Goal: Task Accomplishment & Management: Complete application form

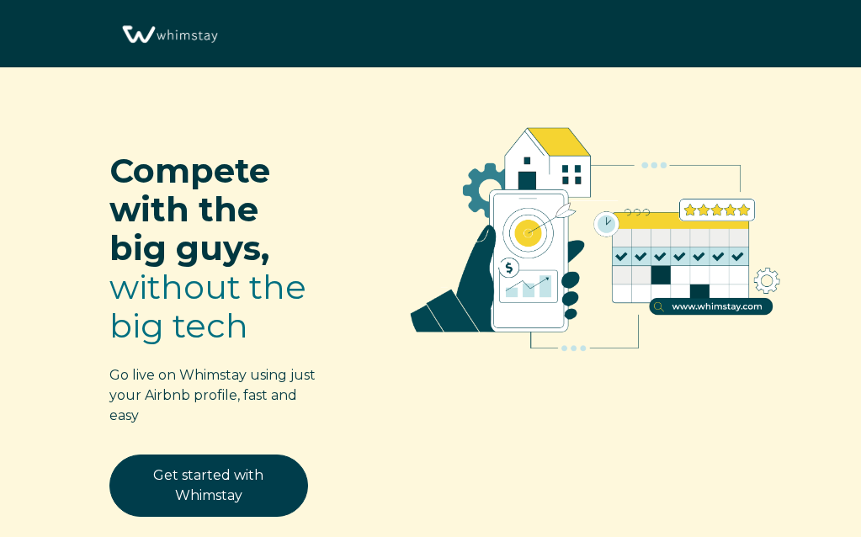
select select "US"
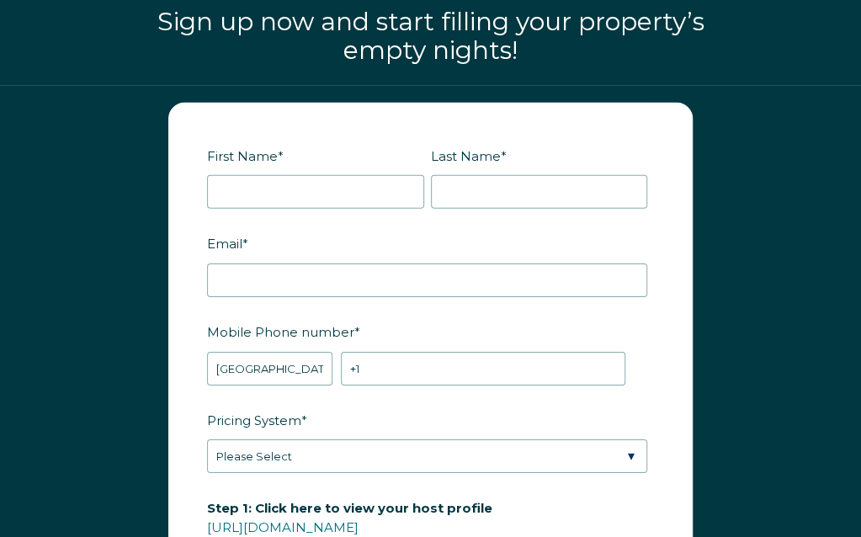
scroll to position [2037, 0]
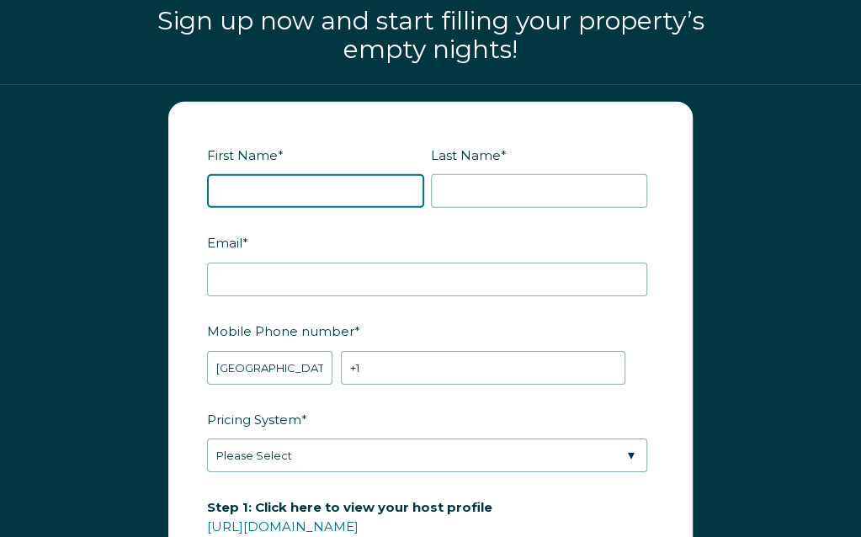
click at [325, 182] on input "First Name *" at bounding box center [315, 191] width 217 height 34
type input "[PERSON_NAME]"
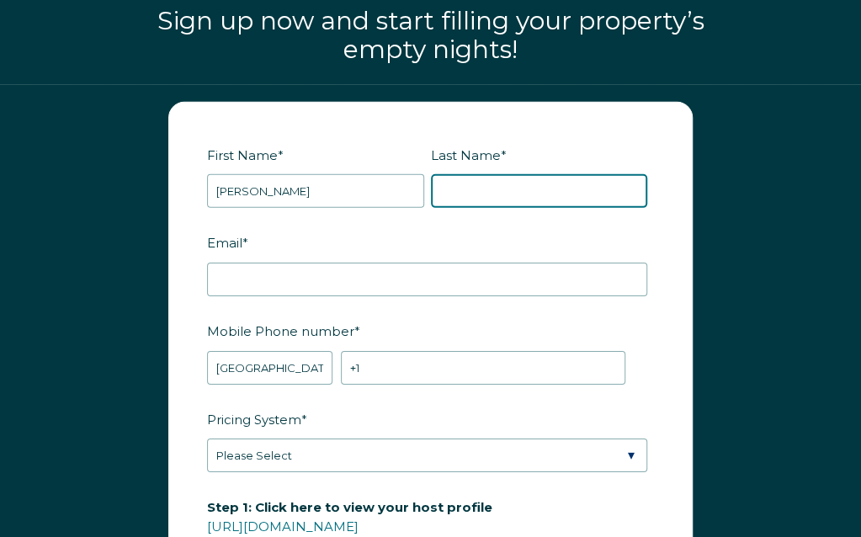
click at [480, 196] on input "Last Name *" at bounding box center [539, 191] width 217 height 34
type input "[PERSON_NAME]"
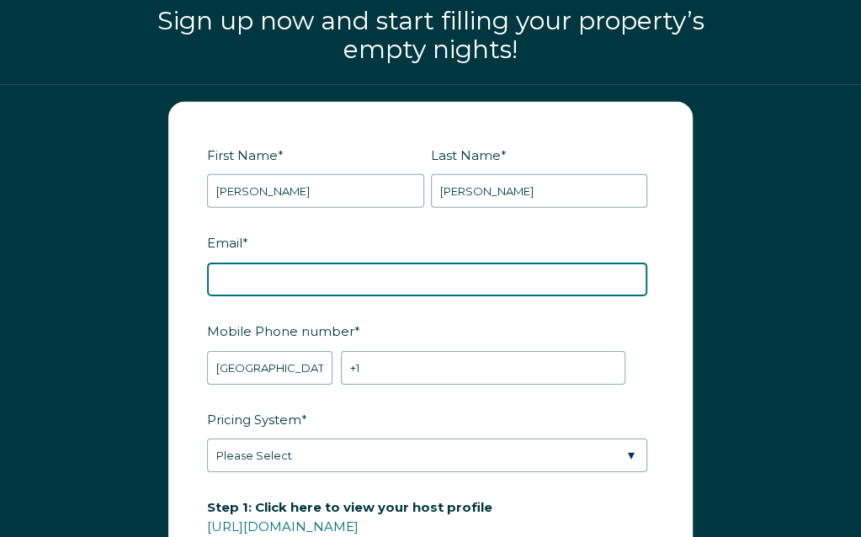
click at [312, 285] on input "Email *" at bounding box center [427, 280] width 440 height 34
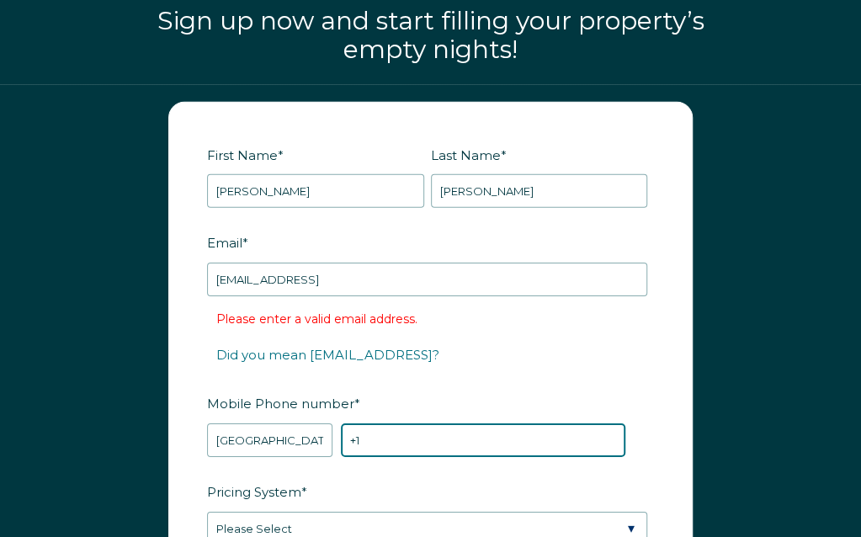
click at [383, 447] on input "+1" at bounding box center [483, 440] width 284 height 34
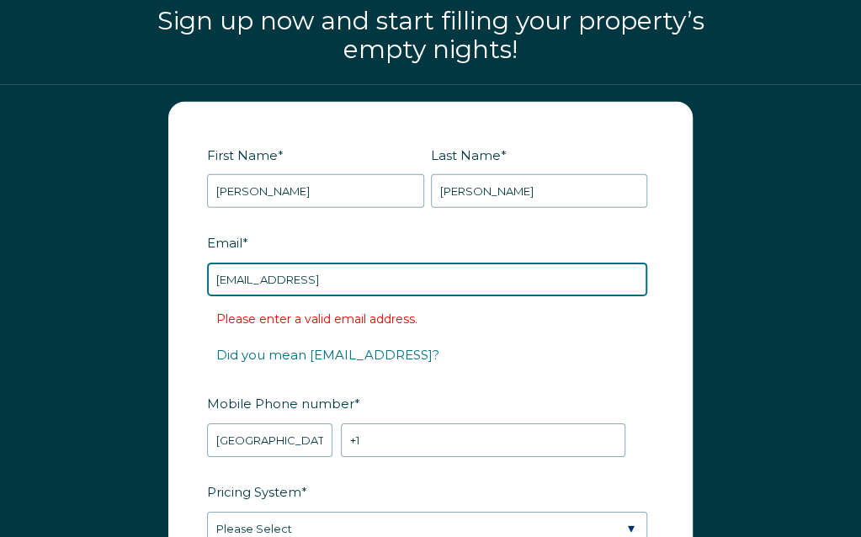
click at [460, 279] on input "[EMAIL_ADDRESS]" at bounding box center [427, 280] width 440 height 34
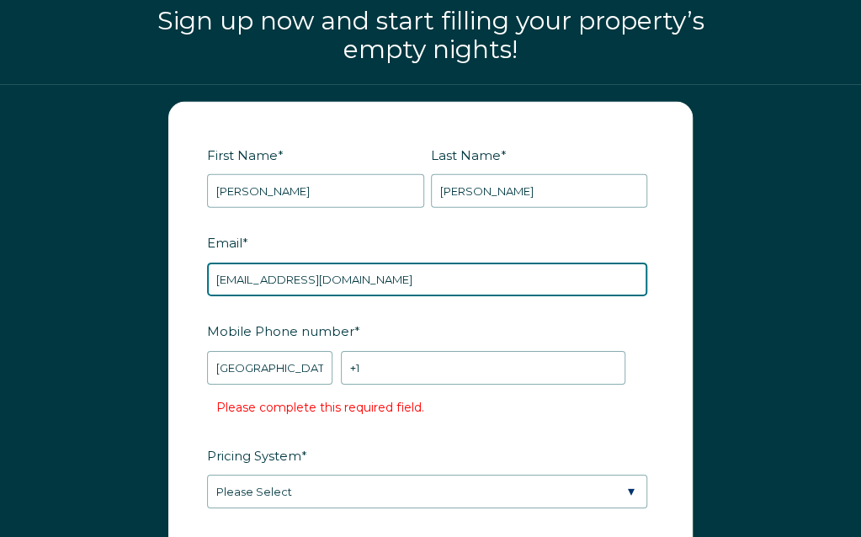
type input "[EMAIL_ADDRESS][DOMAIN_NAME]"
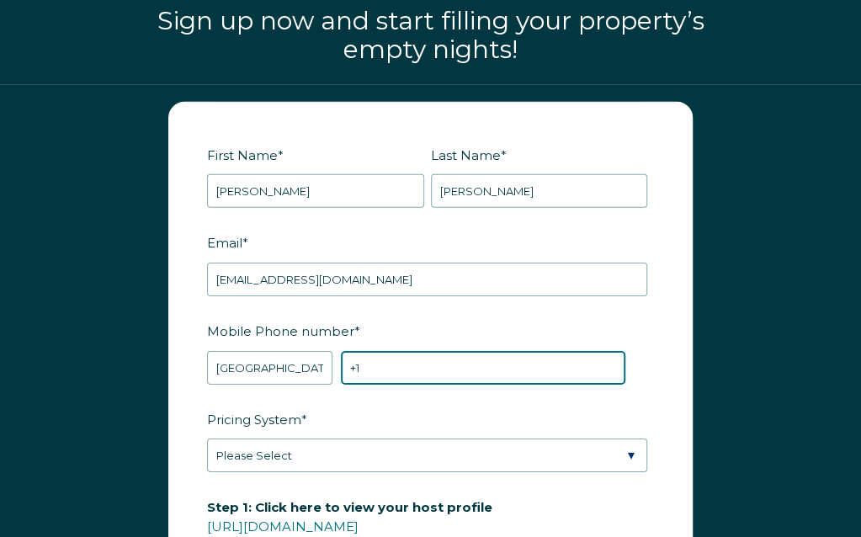
click at [375, 358] on input "+1" at bounding box center [483, 368] width 284 height 34
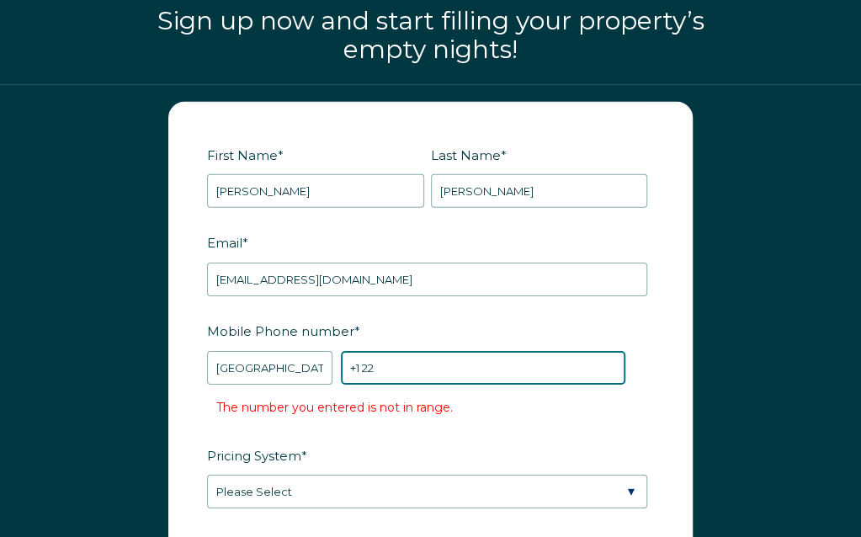
click at [387, 359] on input "+1 22" at bounding box center [483, 368] width 284 height 34
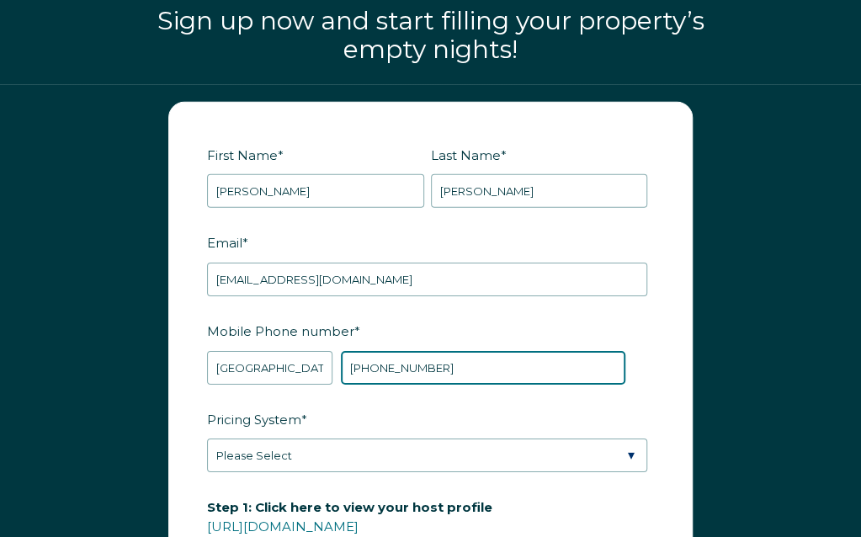
type input "[PHONE_NUMBER]"
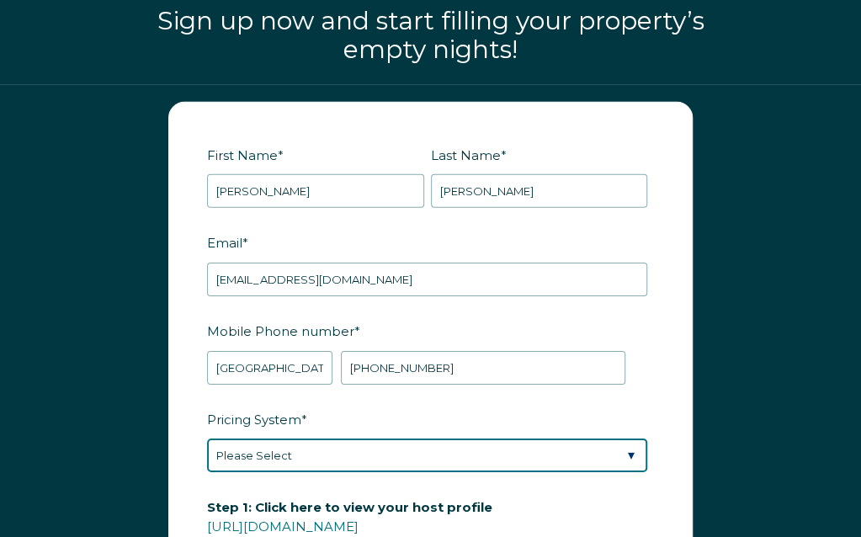
click at [327, 444] on select "Please Select Manual Airbnb Smart Pricing PriceLabs Wheelhouse Beyond Pricing 3…" at bounding box center [427, 455] width 440 height 34
select select "PriceLabs"
click at [207, 438] on select "Please Select Manual Airbnb Smart Pricing PriceLabs Wheelhouse Beyond Pricing 3…" at bounding box center [427, 455] width 440 height 34
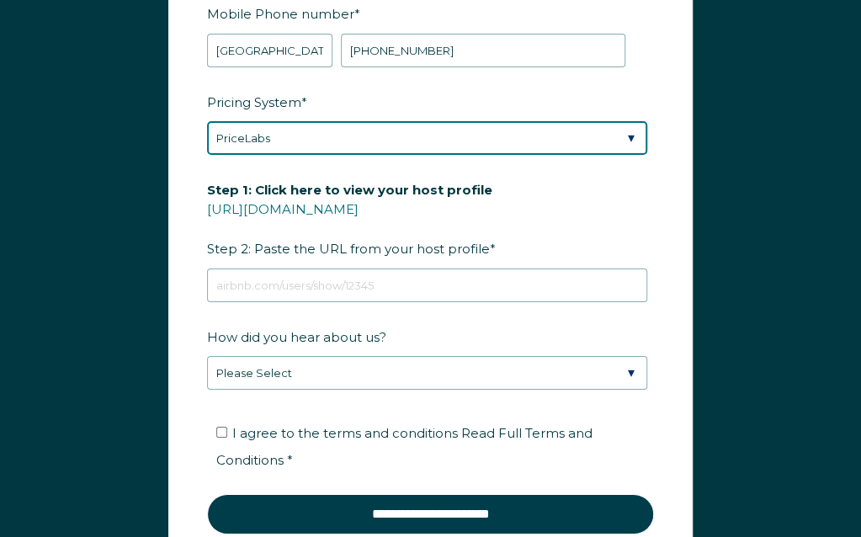
scroll to position [2356, 0]
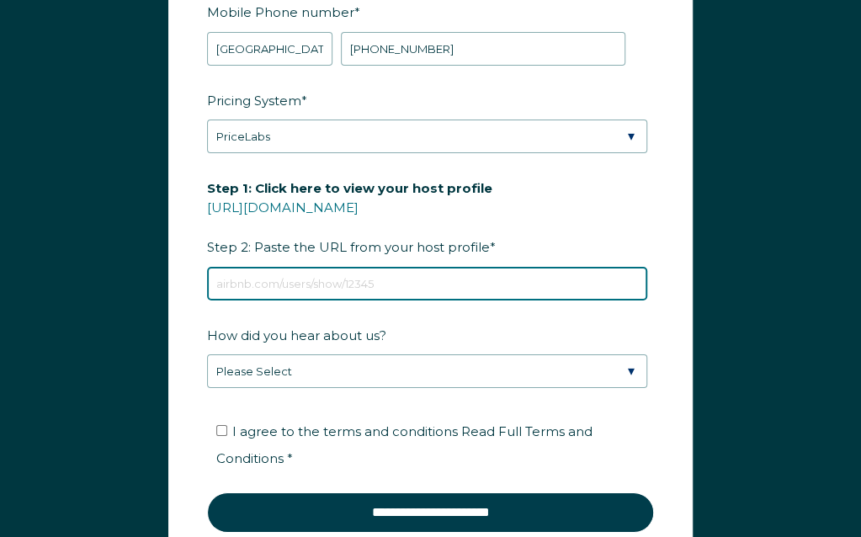
click at [262, 270] on input "Step 1: Click here to view your host profile [URL][DOMAIN_NAME] Step 2: Paste t…" at bounding box center [427, 284] width 440 height 34
type input "[URL][DOMAIN_NAME]"
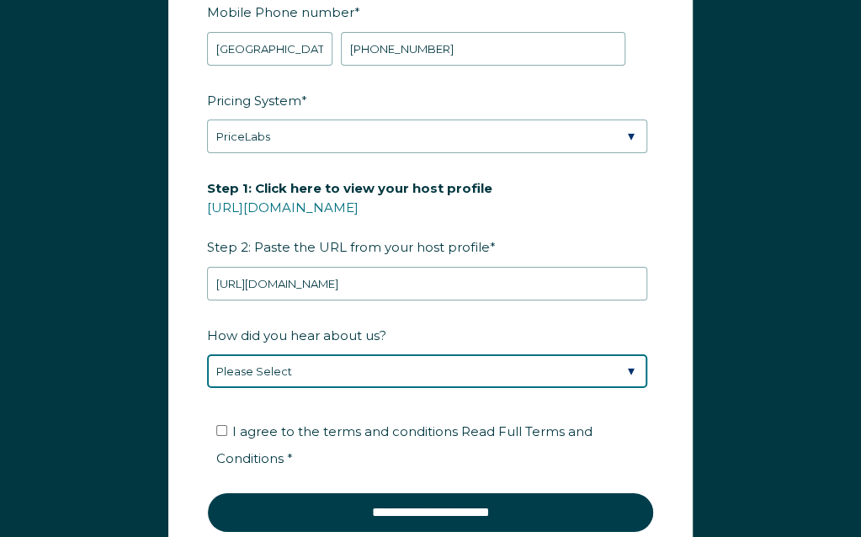
click at [412, 364] on select "Please Select Found Whimstay through a Google search Spoke to a Whimstay salesp…" at bounding box center [427, 371] width 440 height 34
select select "Google Search"
click at [207, 354] on select "Please Select Found Whimstay through a Google search Spoke to a Whimstay salesp…" at bounding box center [427, 371] width 440 height 34
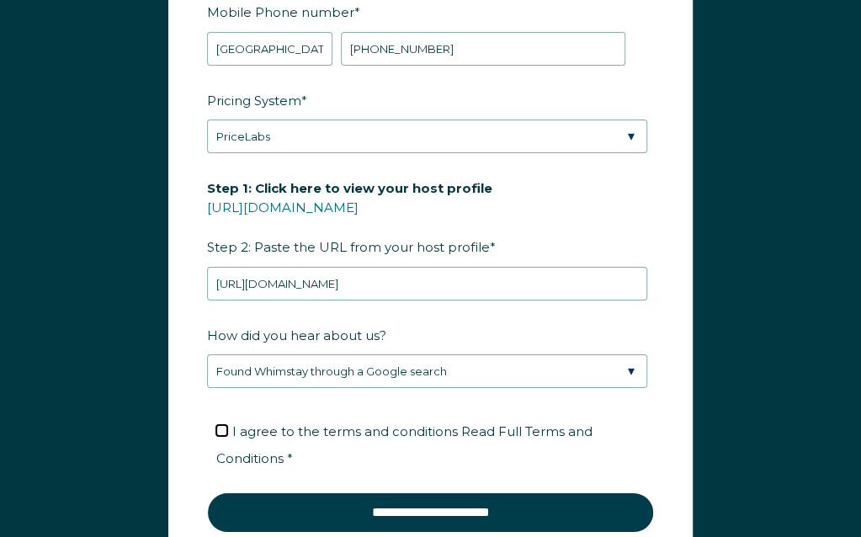
click at [223, 425] on input "I agree to the terms and conditions Read Full Terms and Conditions *" at bounding box center [221, 430] width 11 height 11
checkbox input "true"
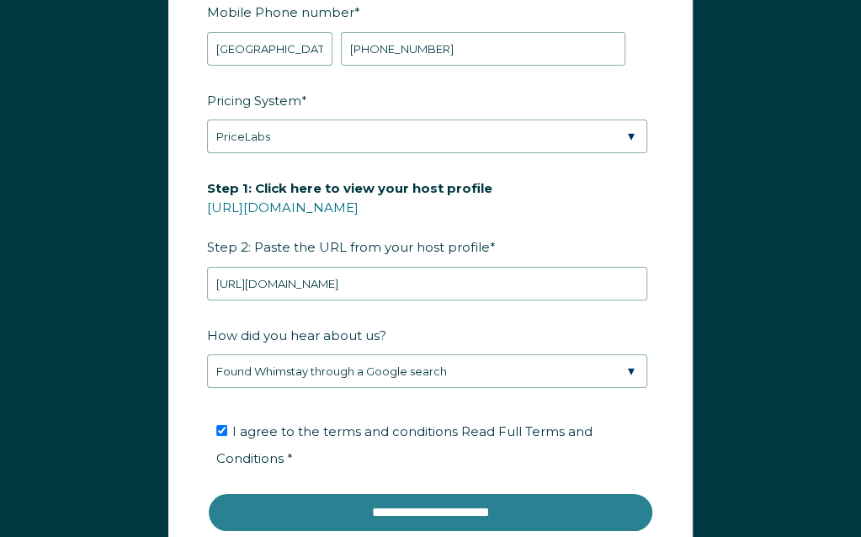
click at [288, 497] on input "**********" at bounding box center [430, 512] width 447 height 40
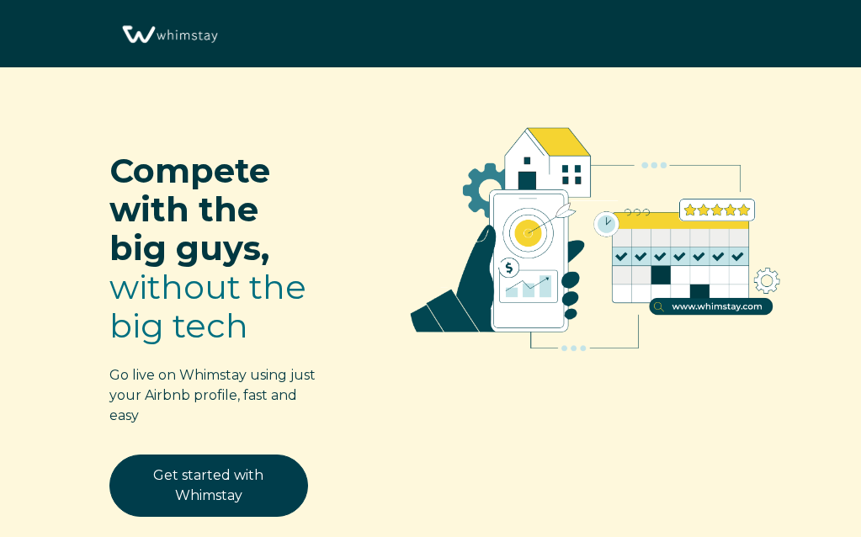
select select "US"
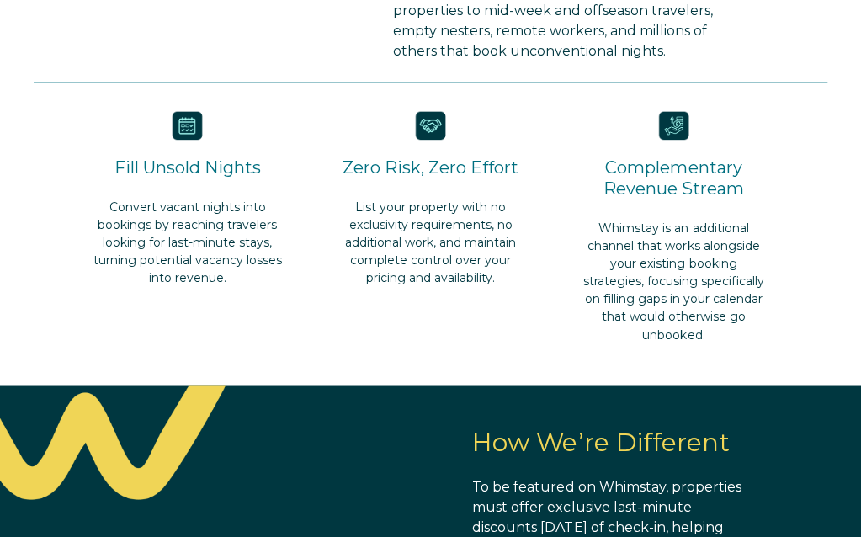
scroll to position [963, 0]
